Goal: Transaction & Acquisition: Purchase product/service

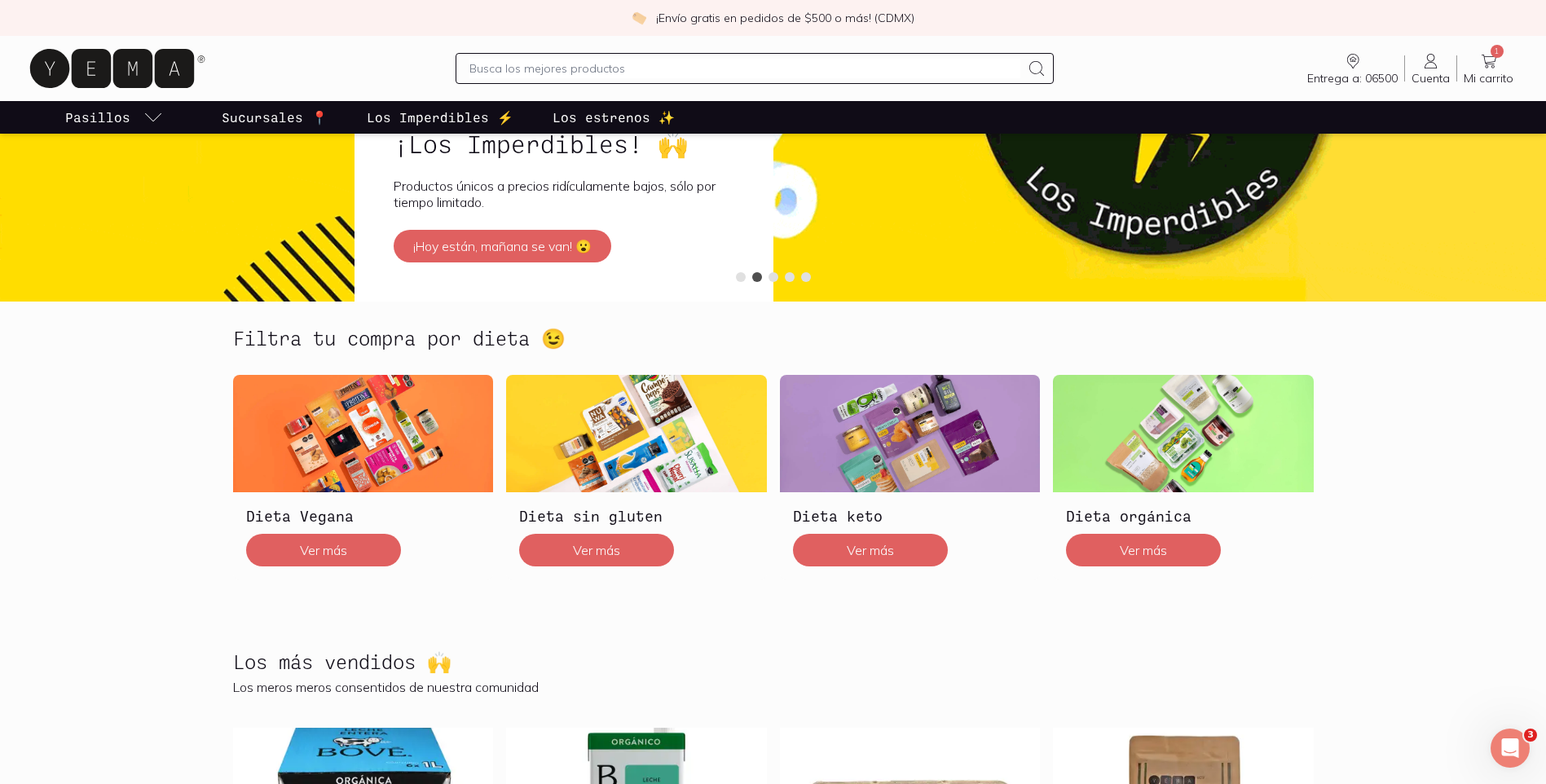
scroll to position [244, 0]
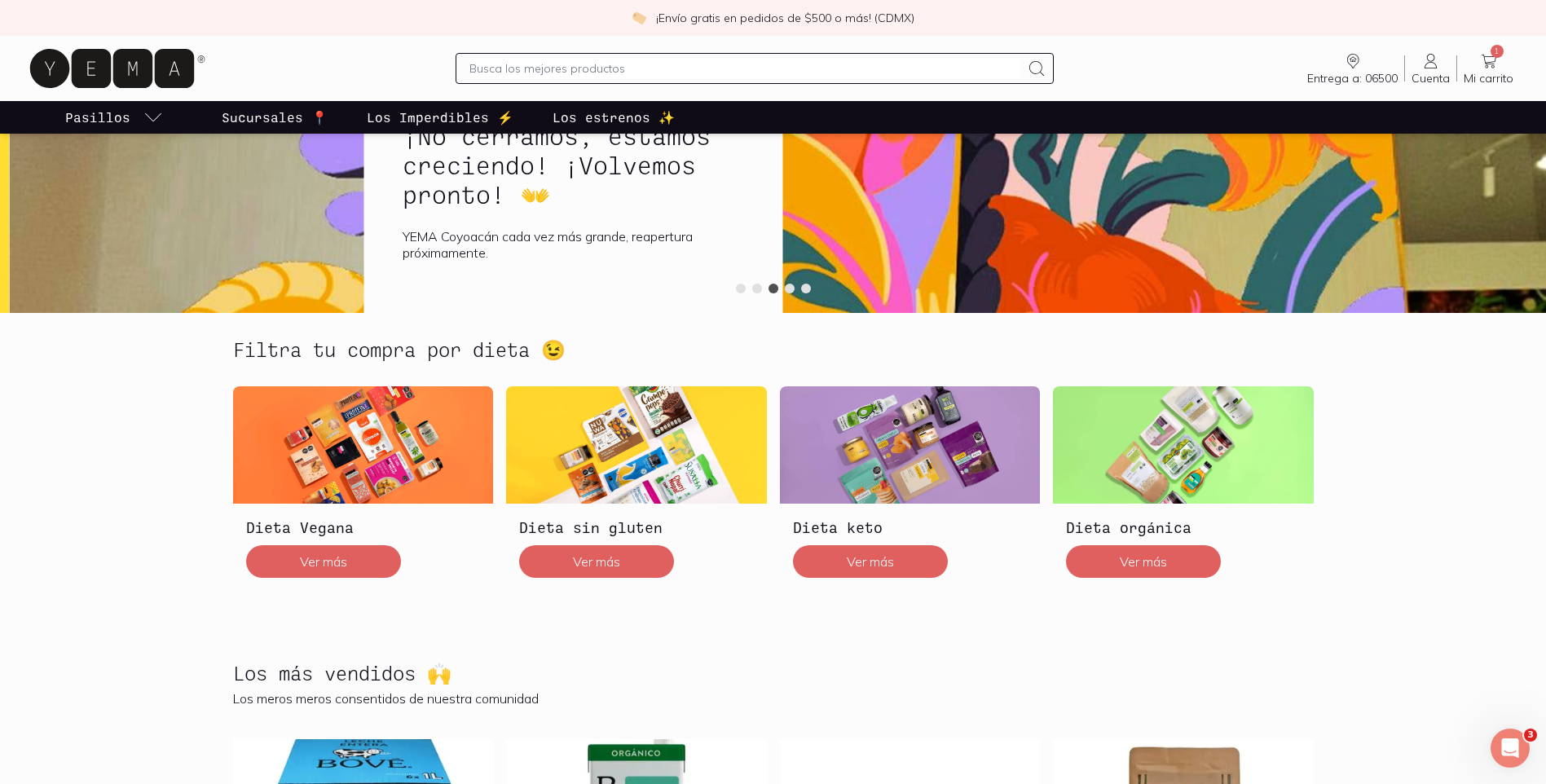
click at [123, 499] on section "Filtra tu compra por dieta 😉 Dieta Vegana Ver más Dieta sin gluten Ver más Diet…" at bounding box center [773, 474] width 1546 height 324
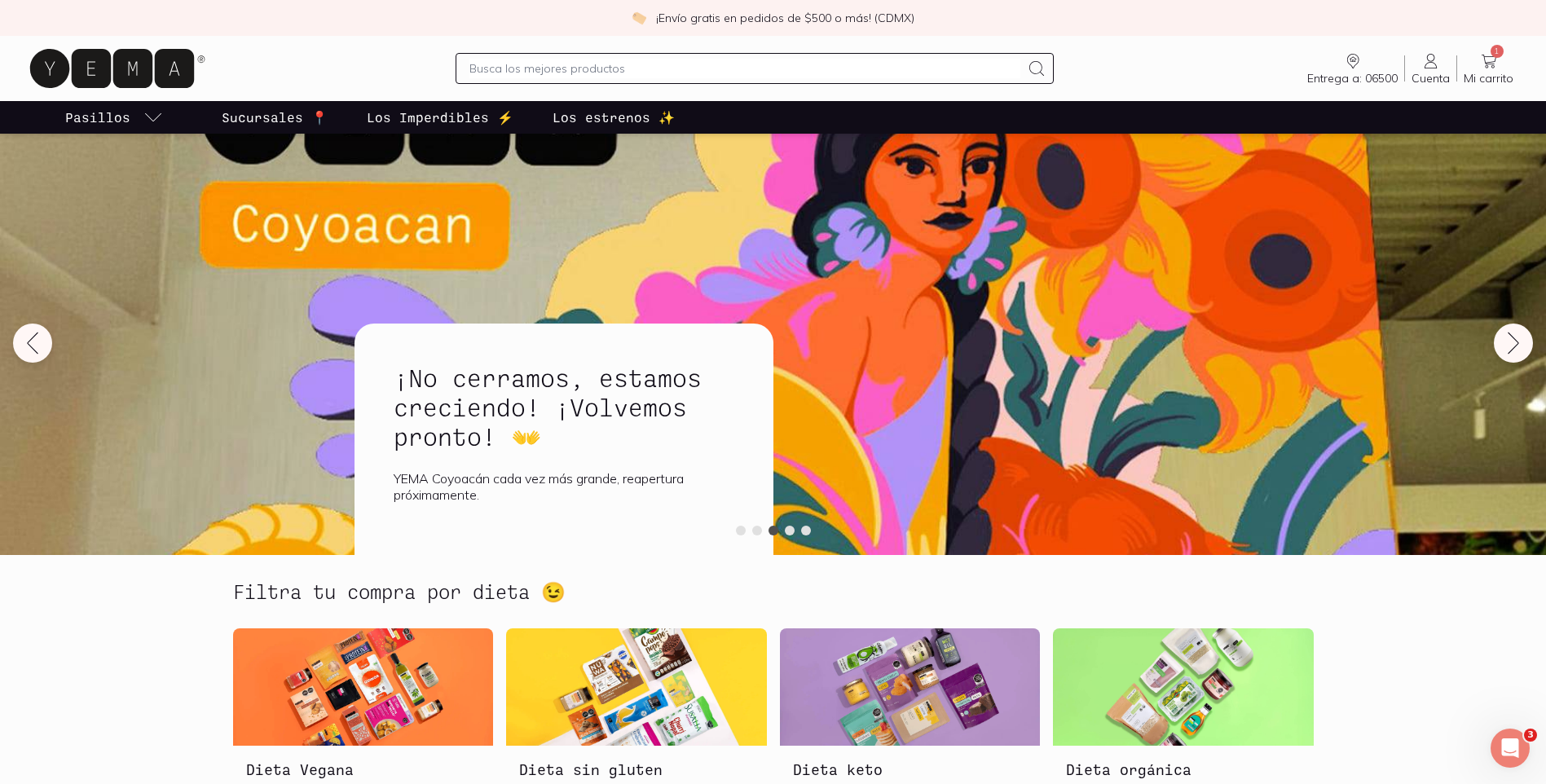
scroll to position [0, 0]
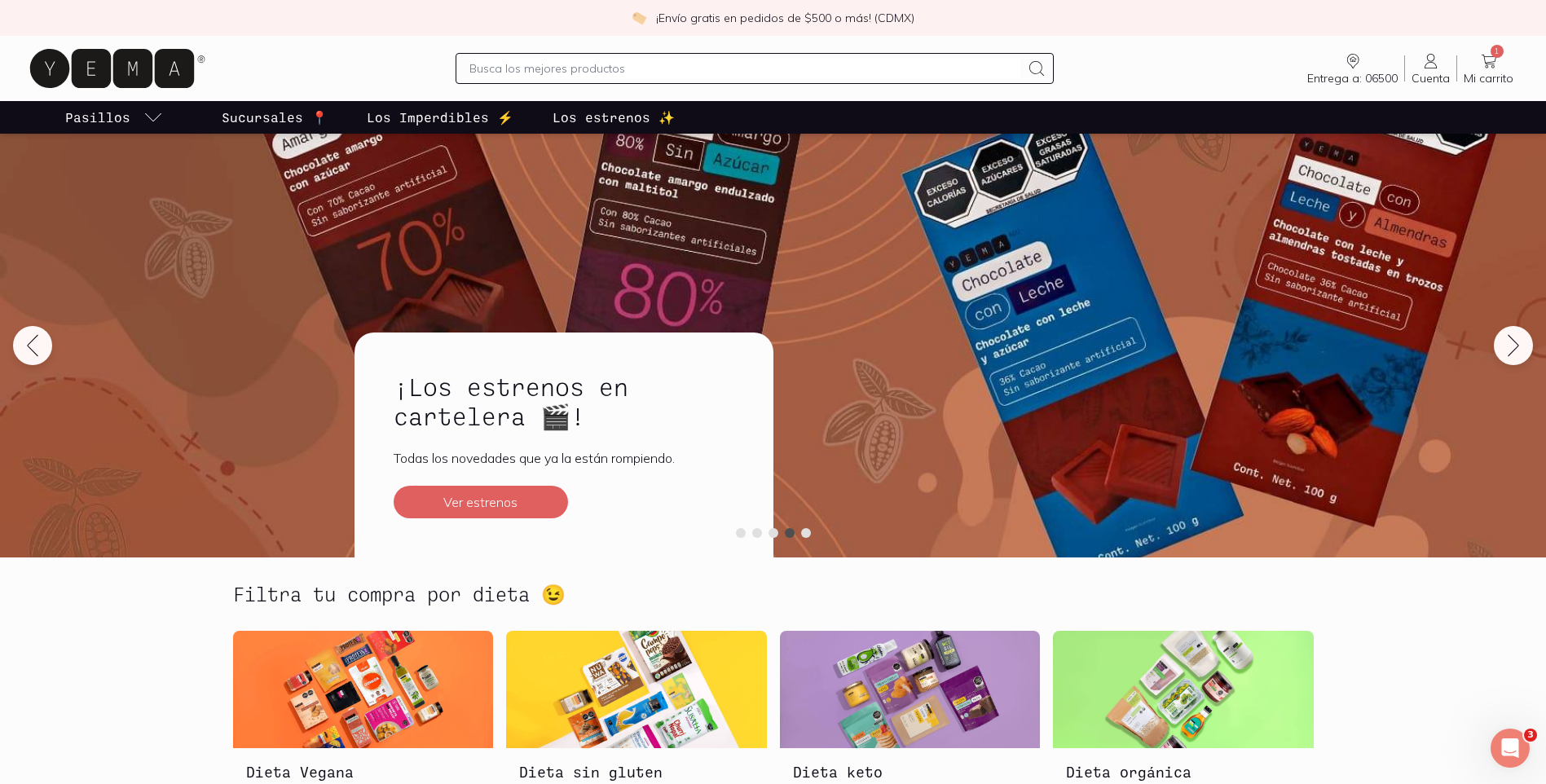
click at [42, 610] on section "Filtra tu compra por dieta 😉 Dieta Vegana Ver más Dieta sin gluten Ver más Diet…" at bounding box center [773, 719] width 1546 height 324
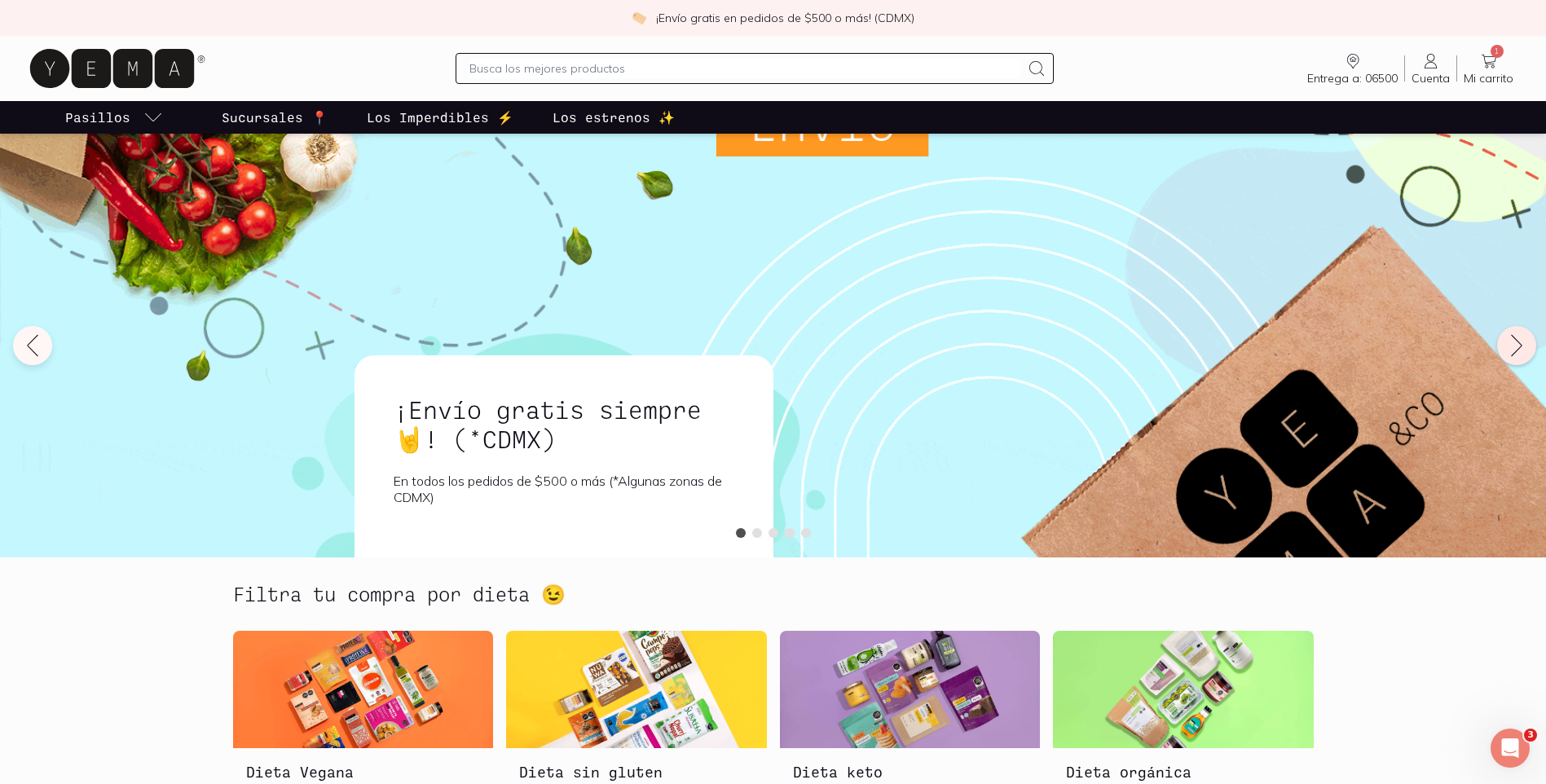
click at [1509, 337] on icon at bounding box center [1517, 346] width 26 height 26
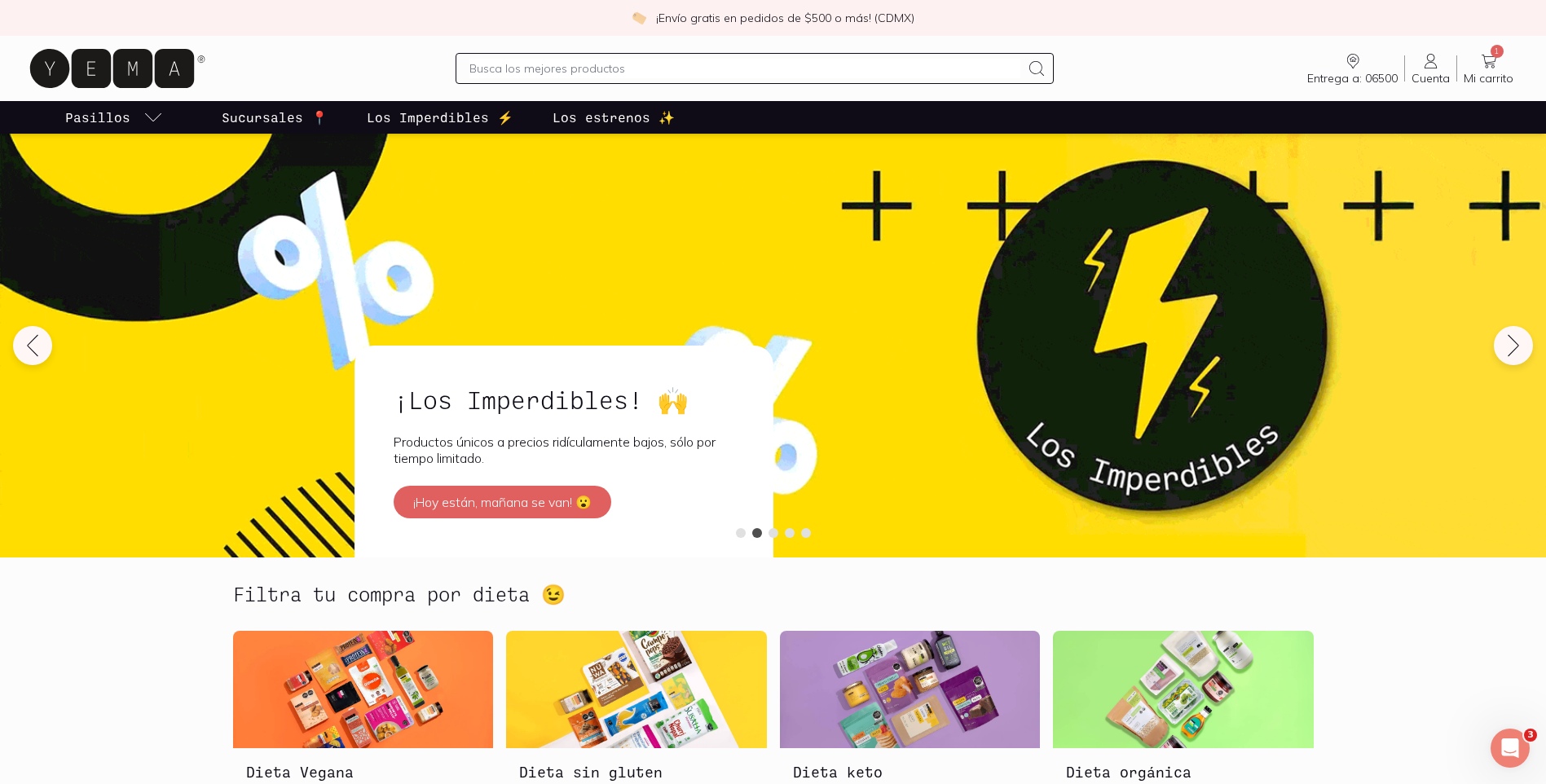
scroll to position [652, 0]
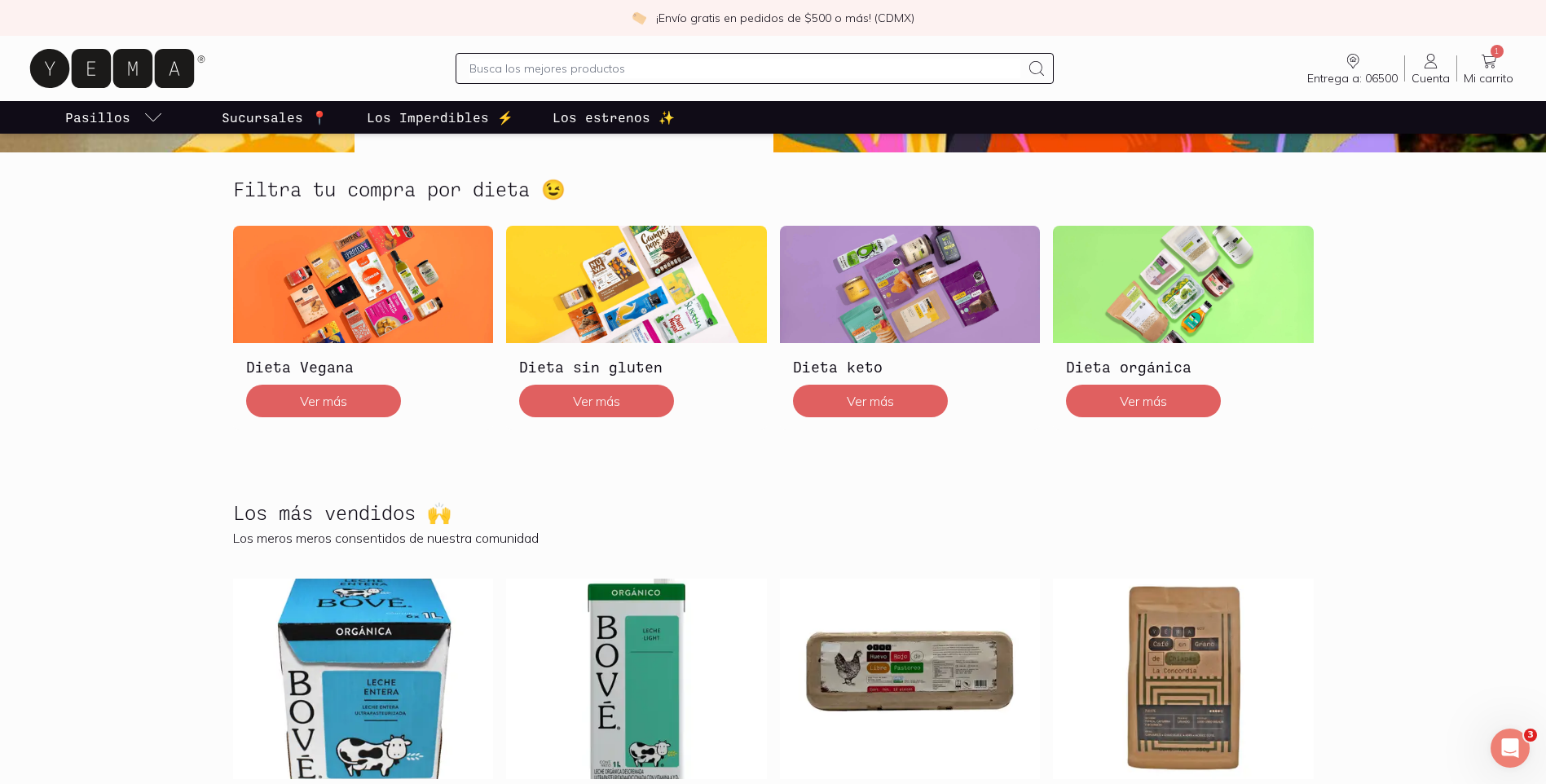
scroll to position [0, 0]
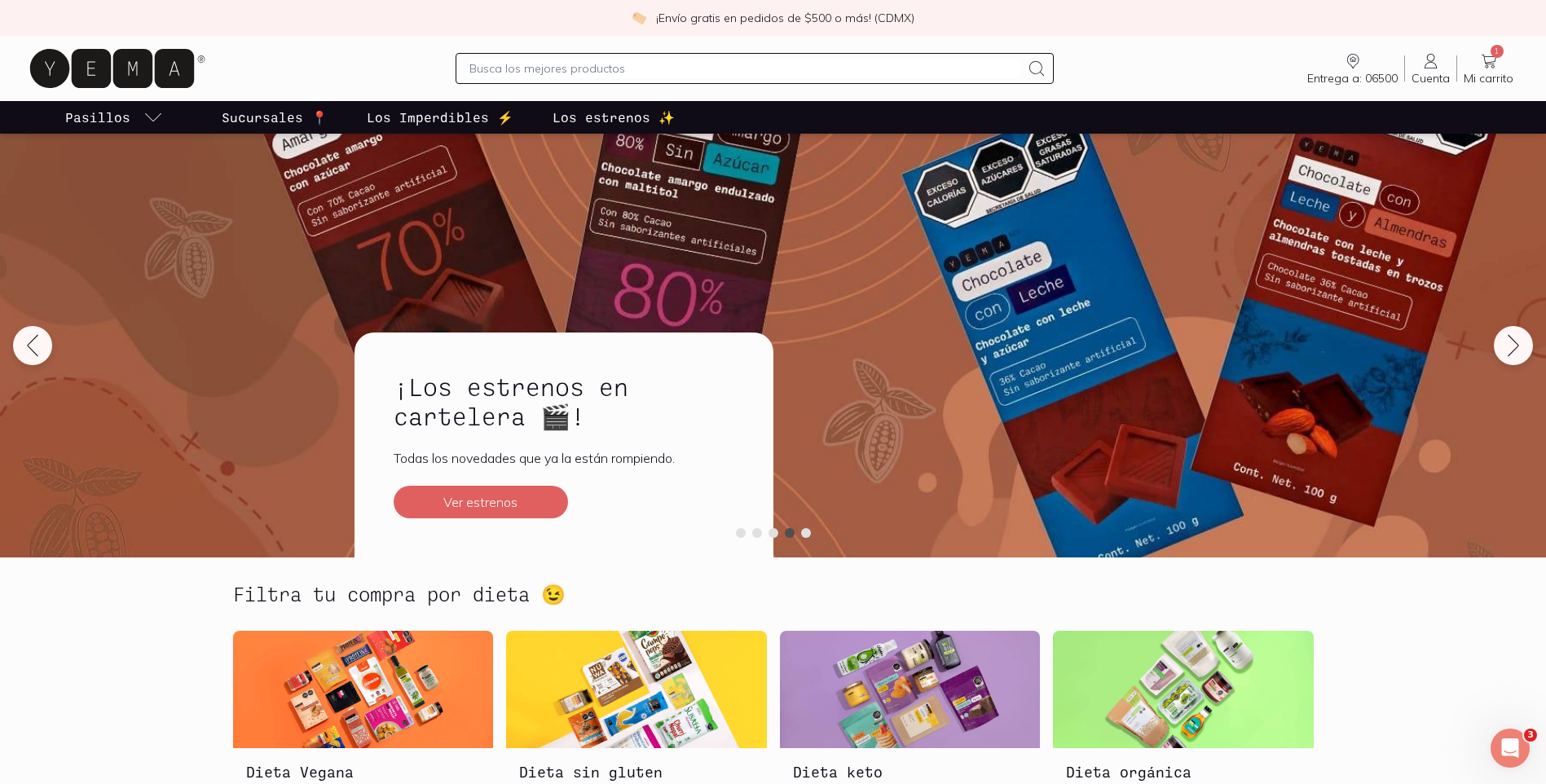
click at [4, 671] on section "Filtra tu compra por dieta 😉 Dieta Vegana Ver más Dieta sin gluten Ver más Diet…" at bounding box center [773, 719] width 1546 height 324
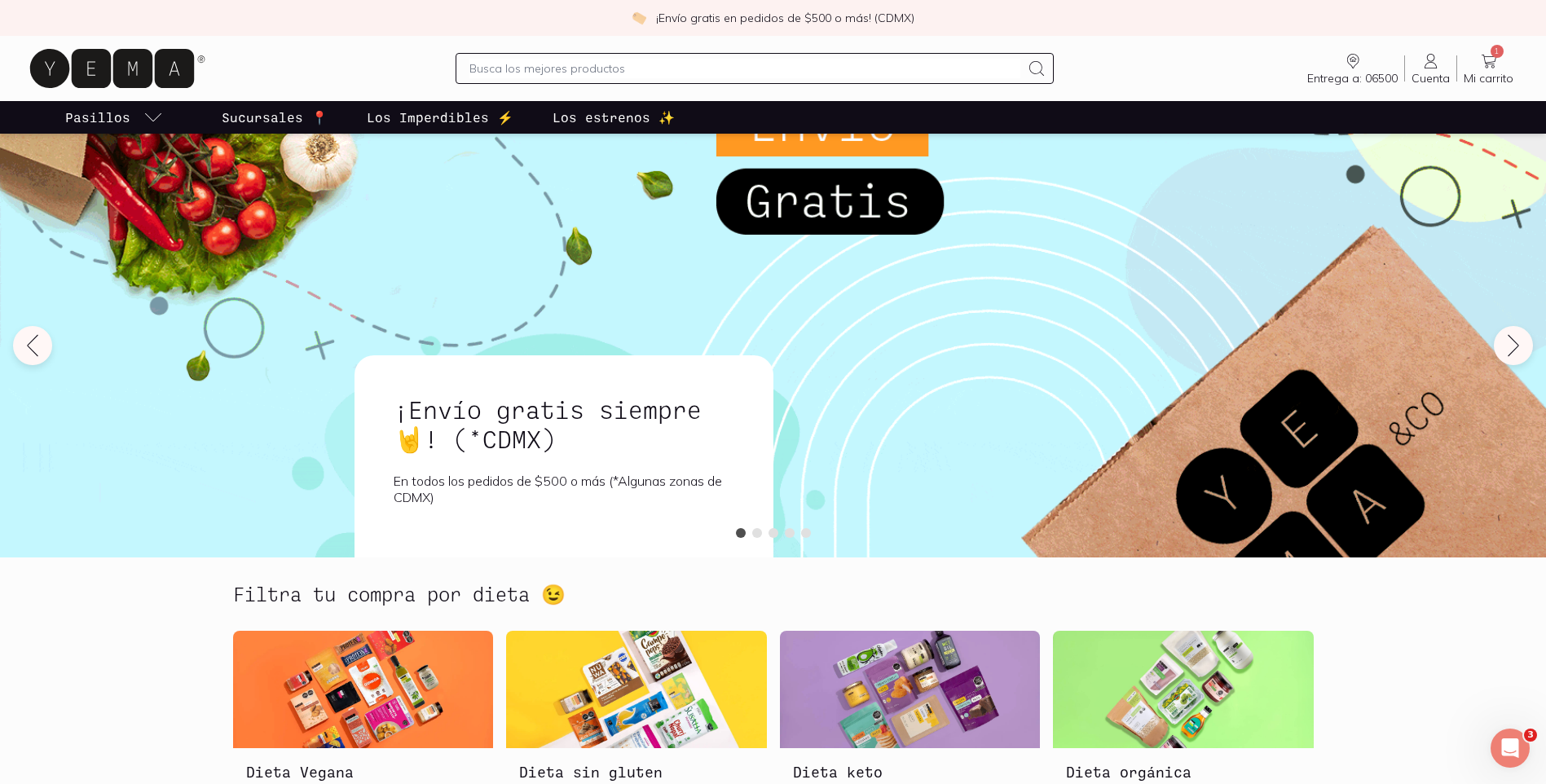
click at [119, 71] on icon at bounding box center [112, 68] width 164 height 39
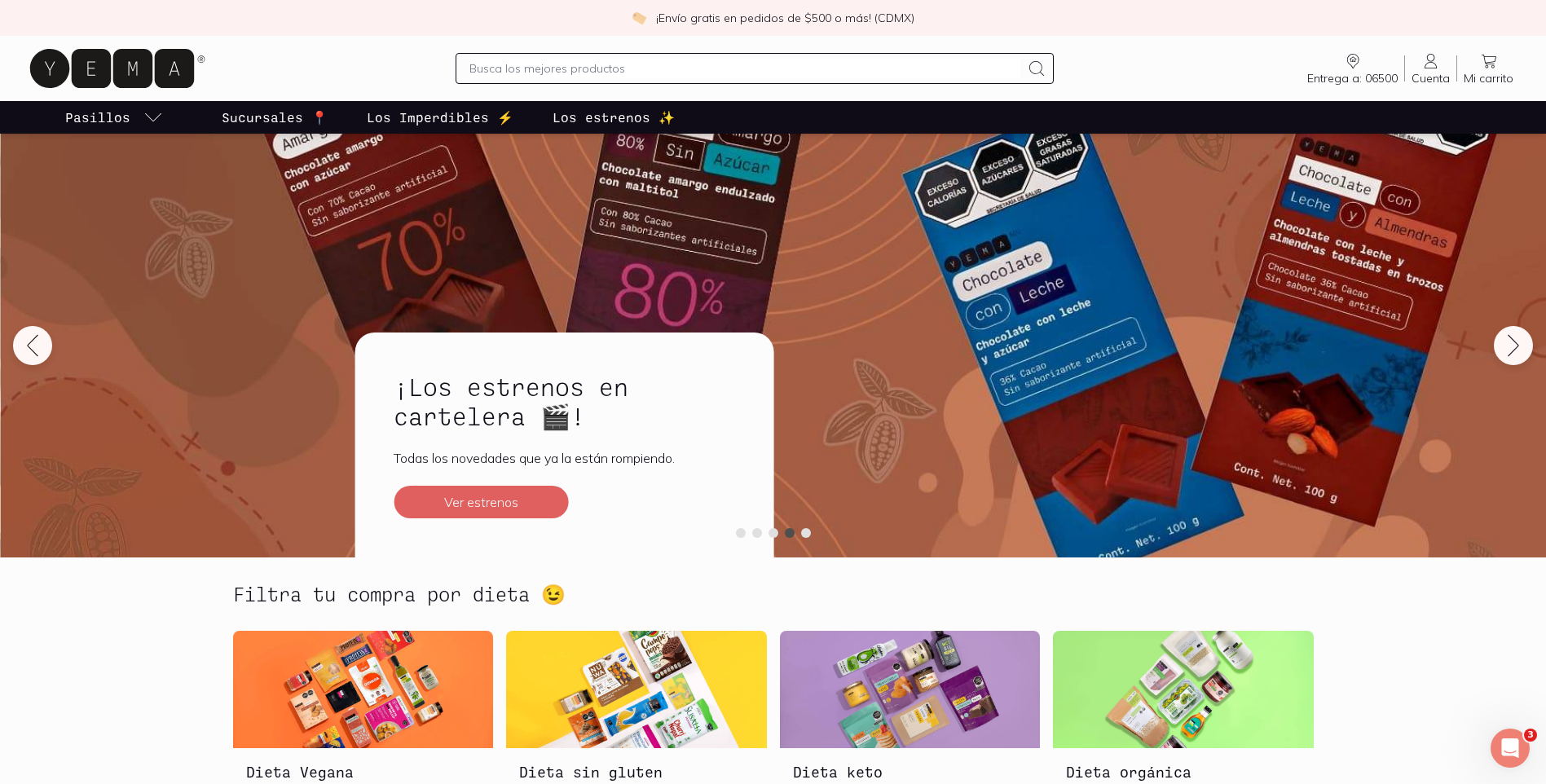
click at [534, 54] on div at bounding box center [754, 68] width 597 height 31
click at [530, 72] on input "text" at bounding box center [744, 68] width 550 height 20
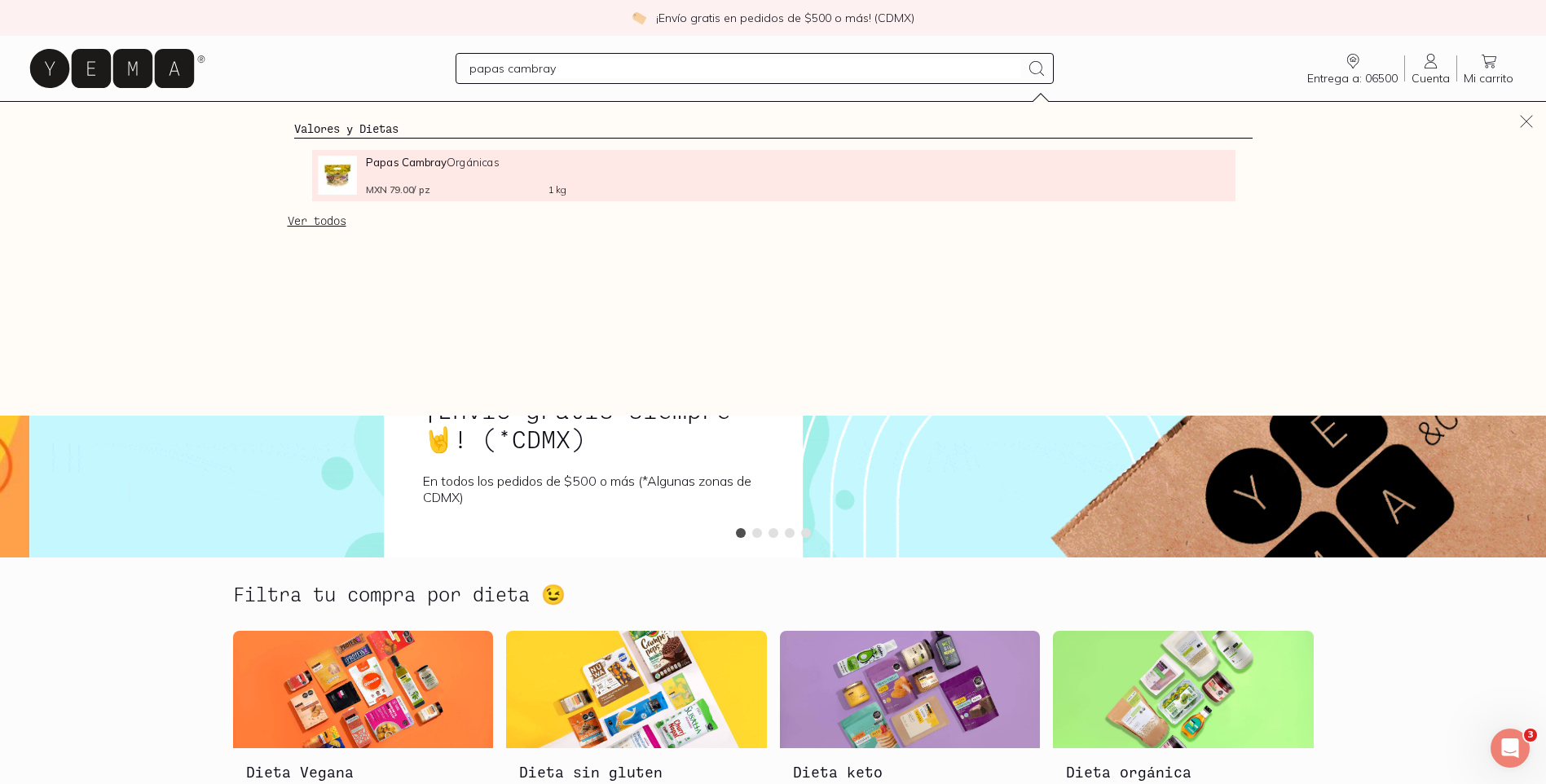
type input "papas cambray"
click at [450, 158] on span "Papas Cambray Orgánicas" at bounding box center [465, 161] width 200 height 12
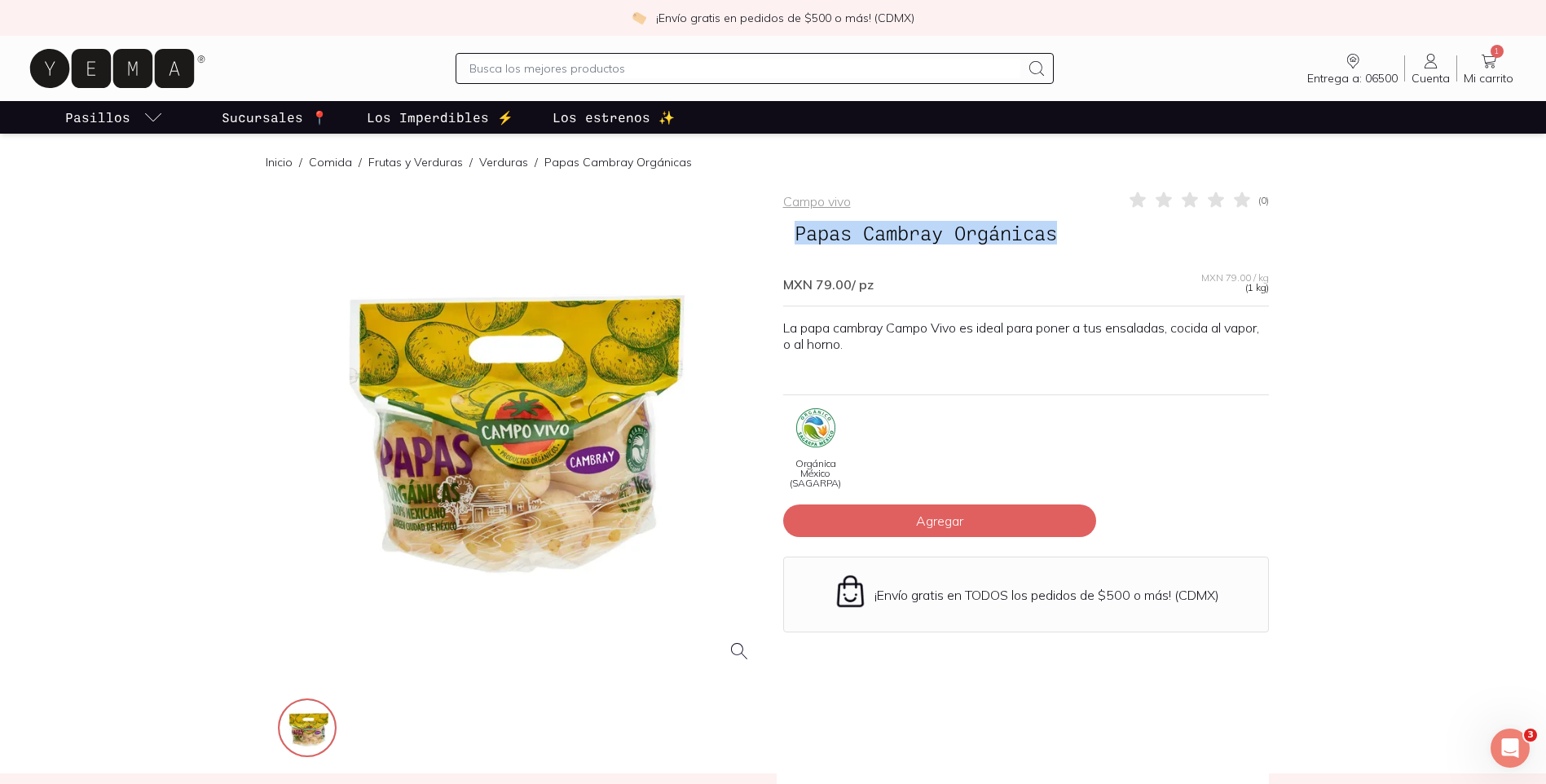
drag, startPoint x: 797, startPoint y: 239, endPoint x: 1079, endPoint y: 236, distance: 282.0
click at [1079, 236] on h1 "Papas Cambray Orgánicas" at bounding box center [1026, 233] width 486 height 34
copy span "Papas Cambray Orgánicas"
click at [470, 374] on div at bounding box center [521, 433] width 486 height 486
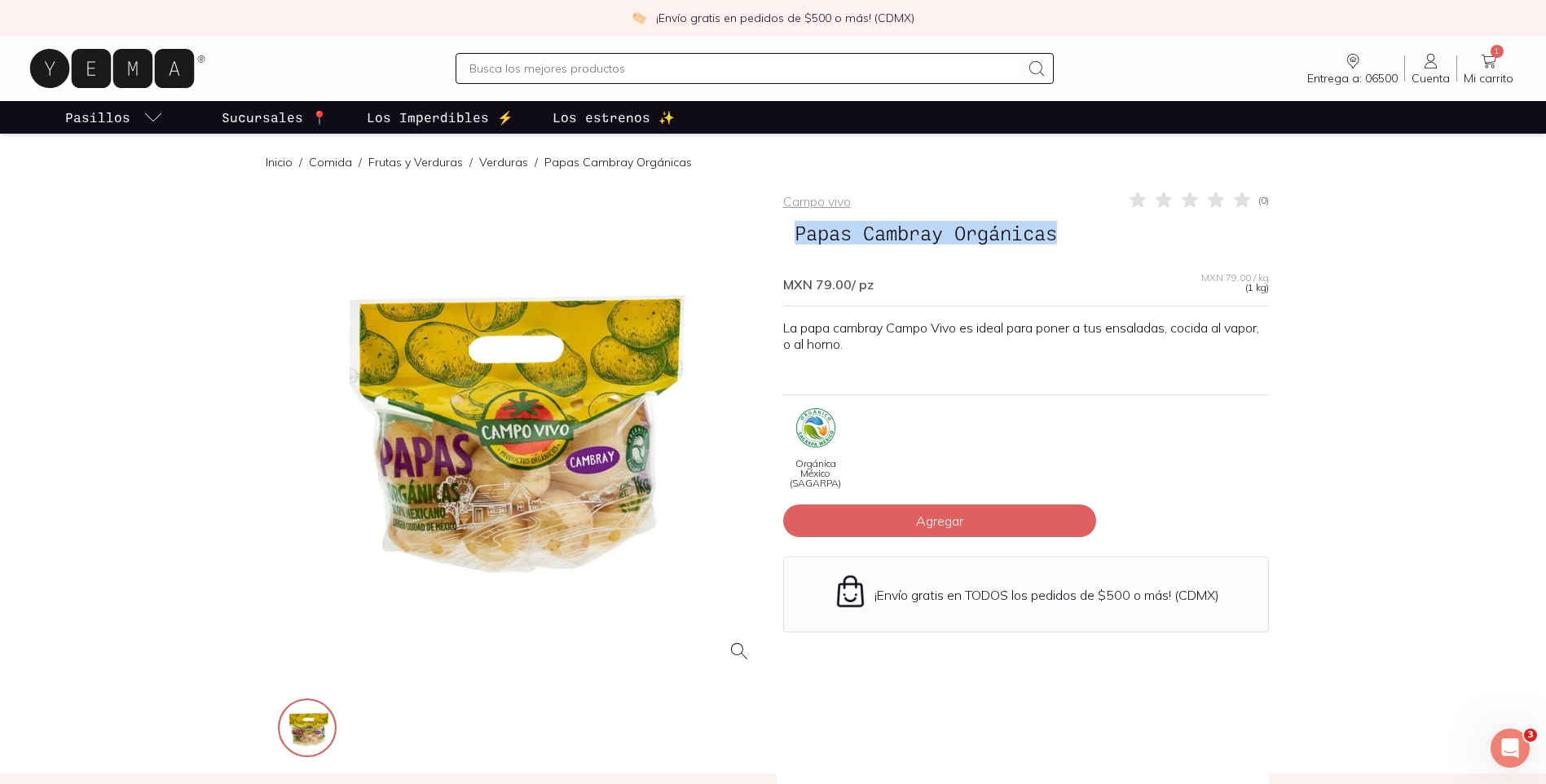
click at [546, 567] on div at bounding box center [521, 433] width 486 height 486
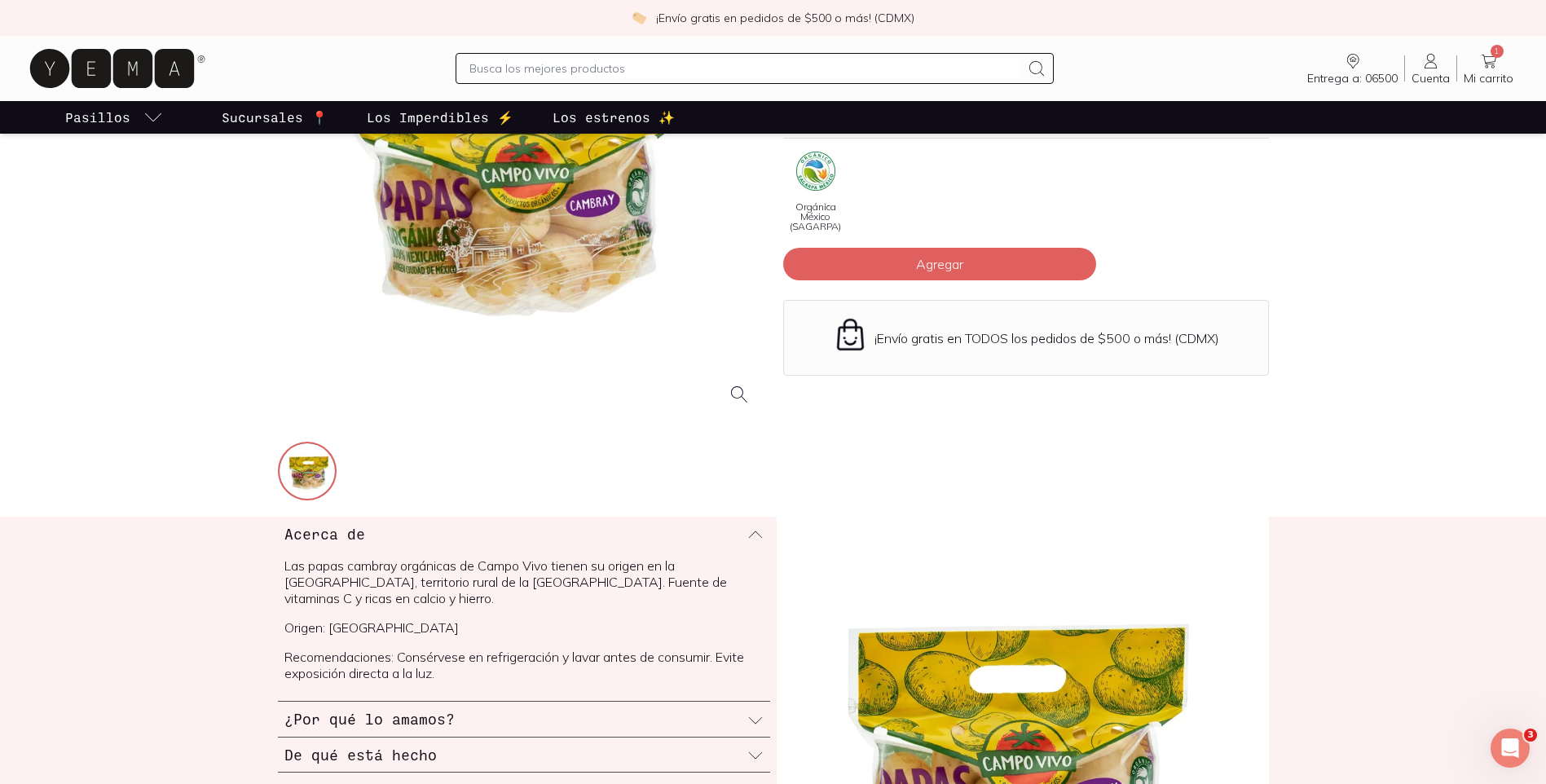
scroll to position [570, 0]
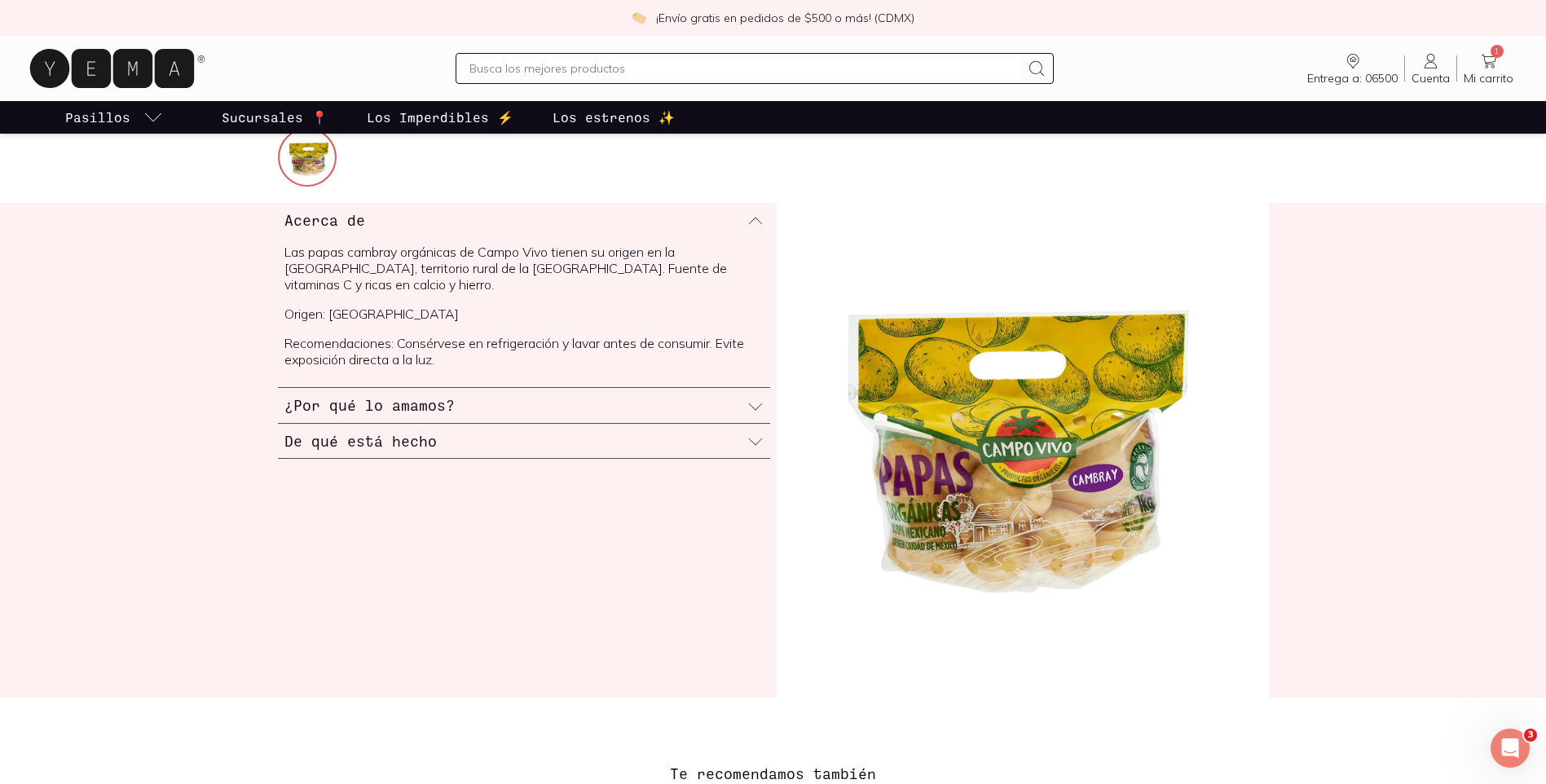
click at [1119, 547] on img at bounding box center [1023, 450] width 492 height 495
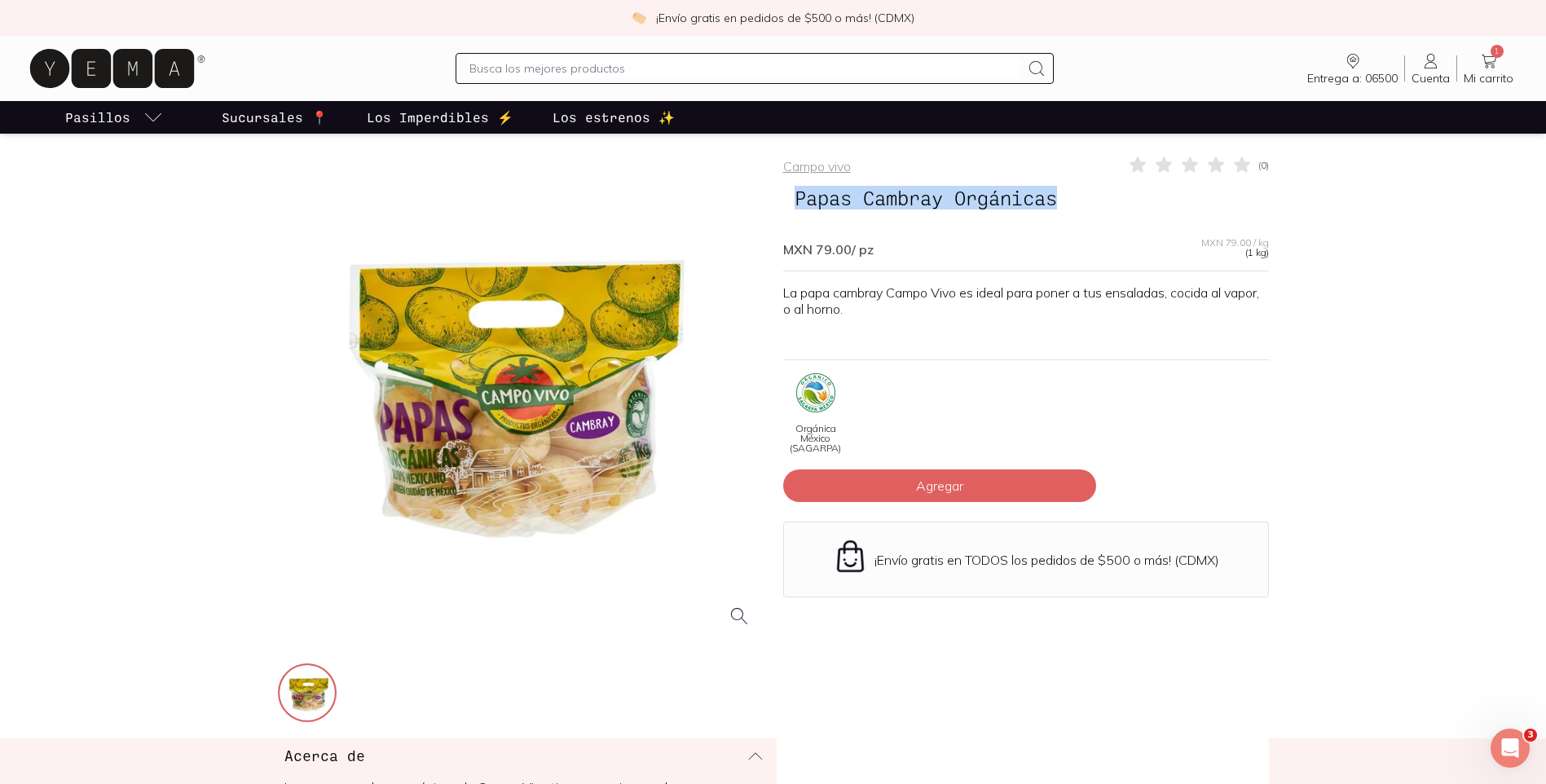
scroll to position [0, 0]
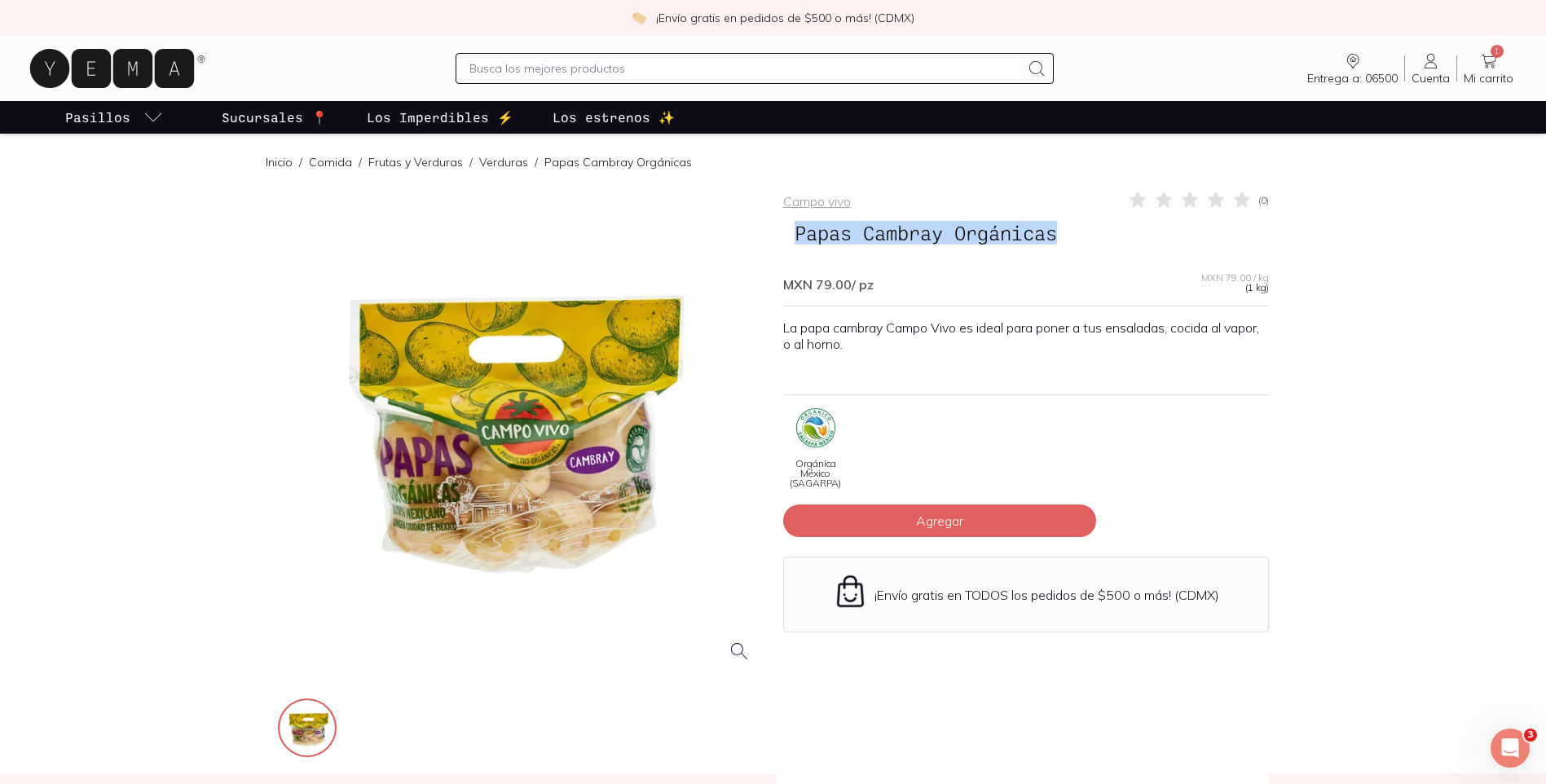
copy span "Papas Cambray Orgánicas"
